Goal: Transaction & Acquisition: Purchase product/service

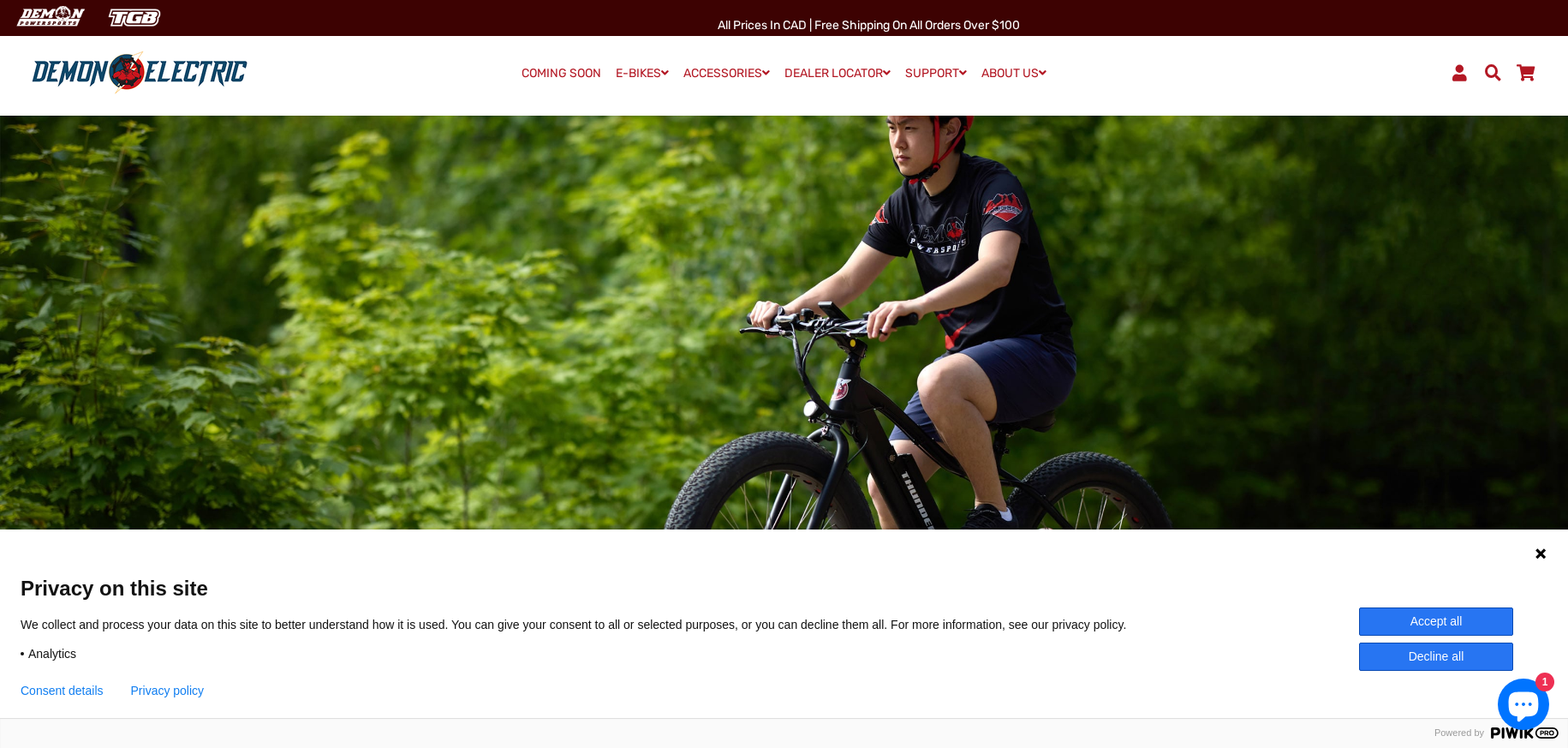
click at [562, 69] on link "COMING SOON" at bounding box center [561, 74] width 92 height 24
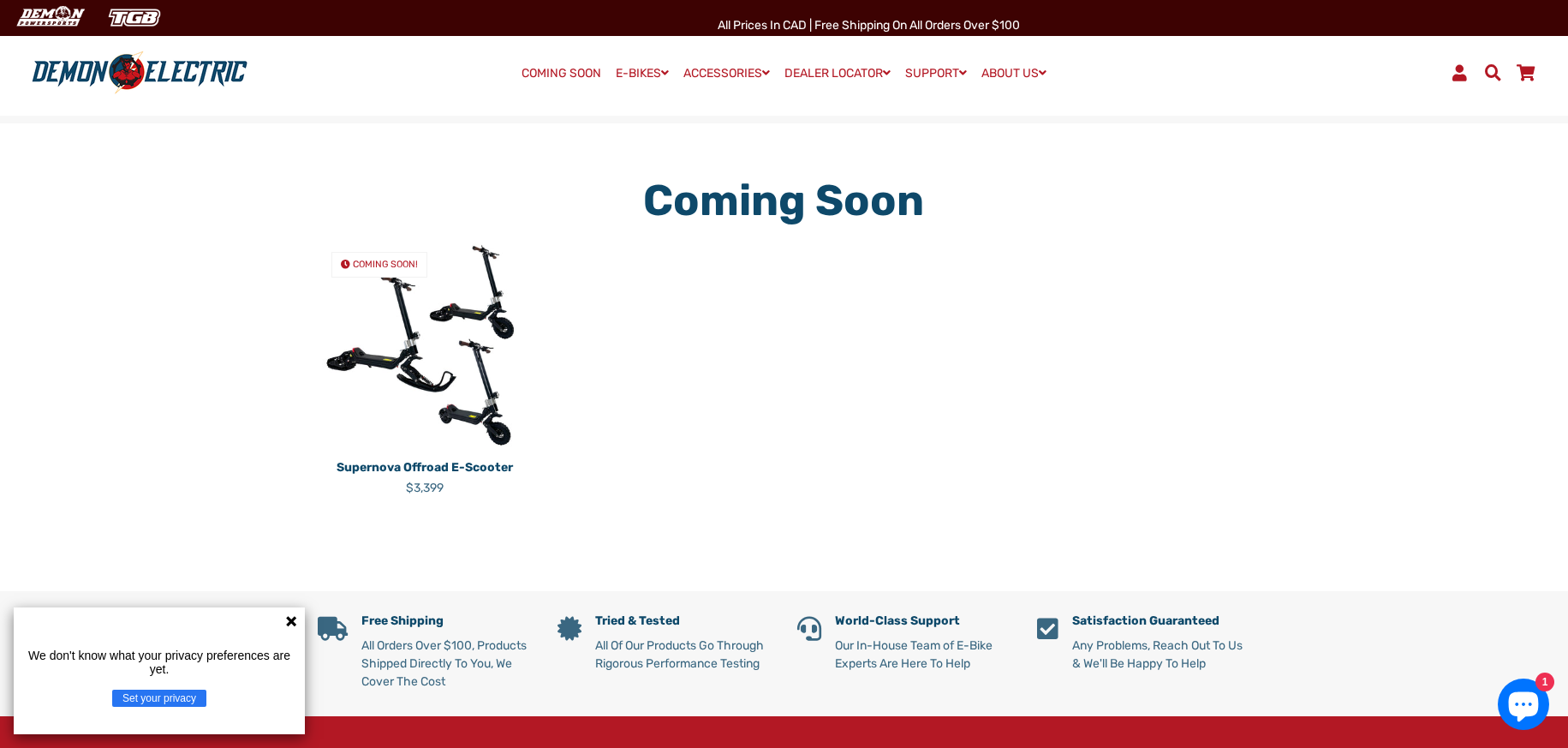
click at [402, 351] on img at bounding box center [424, 344] width 214 height 214
